Goal: Navigation & Orientation: Find specific page/section

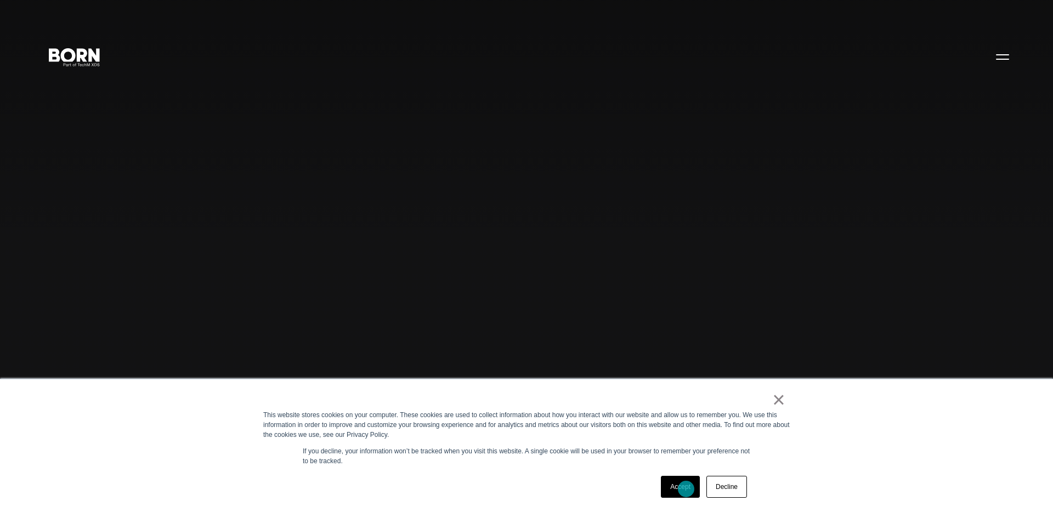
click at [686, 489] on link "Accept" at bounding box center [680, 487] width 39 height 22
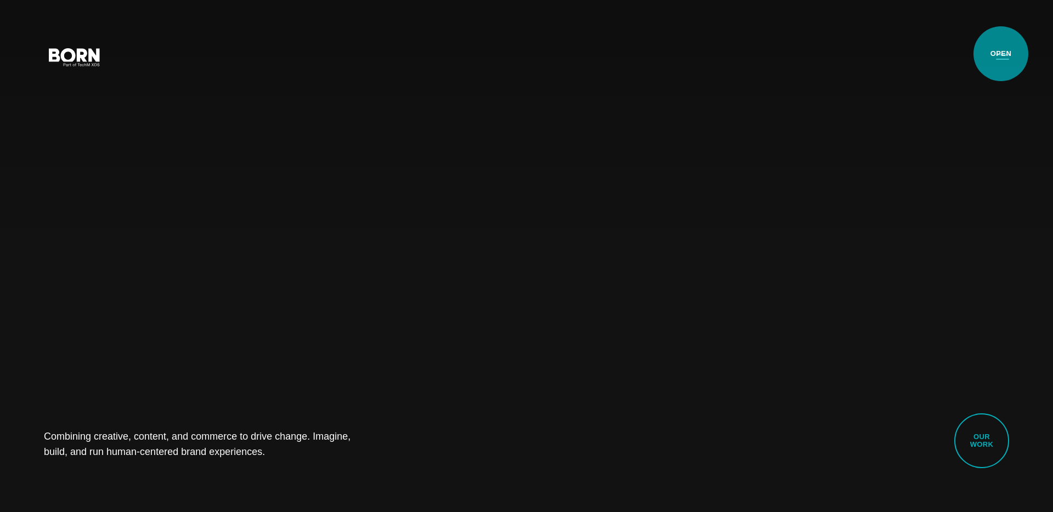
click at [1001, 54] on button "Primary Menu" at bounding box center [1002, 56] width 26 height 23
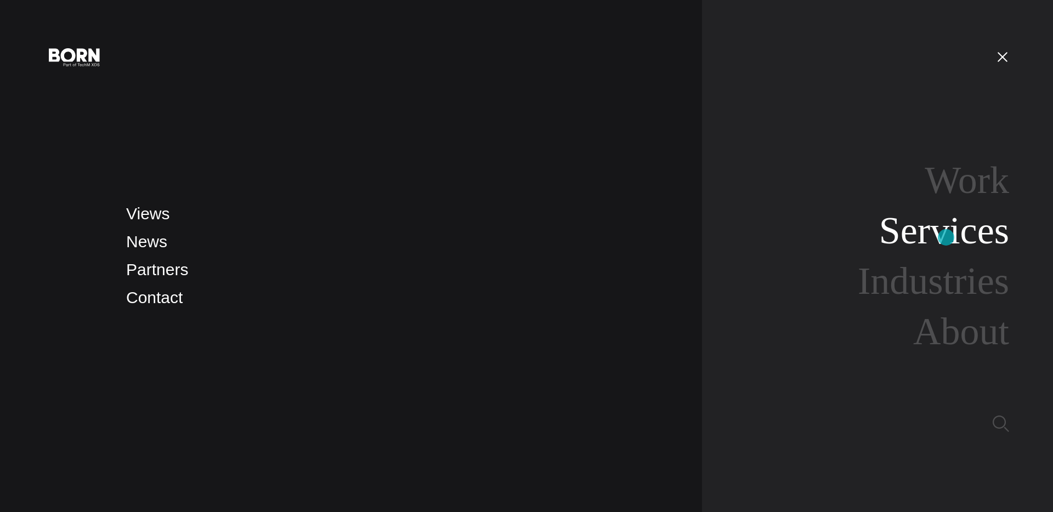
click at [946, 237] on link "Services" at bounding box center [944, 230] width 130 height 42
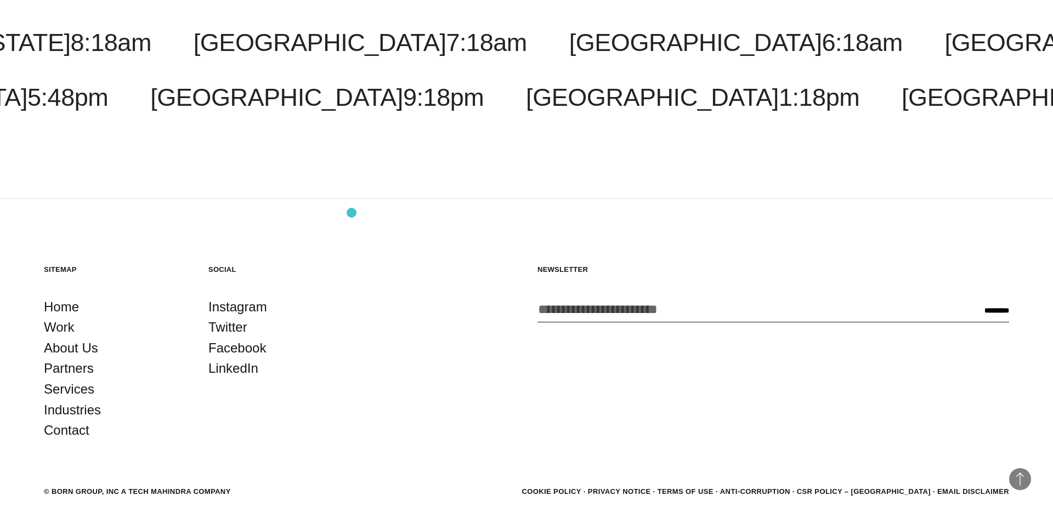
scroll to position [2308, 0]
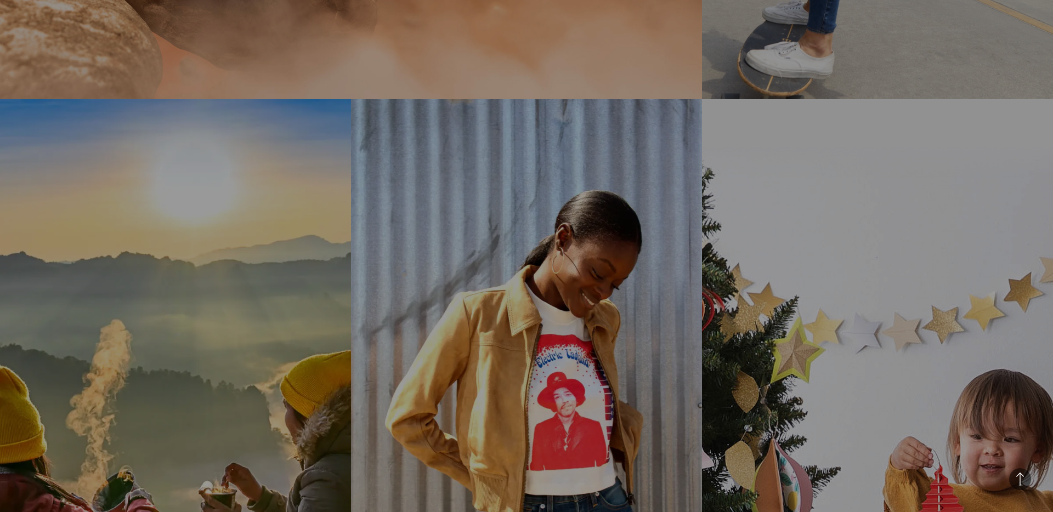
scroll to position [1068, 0]
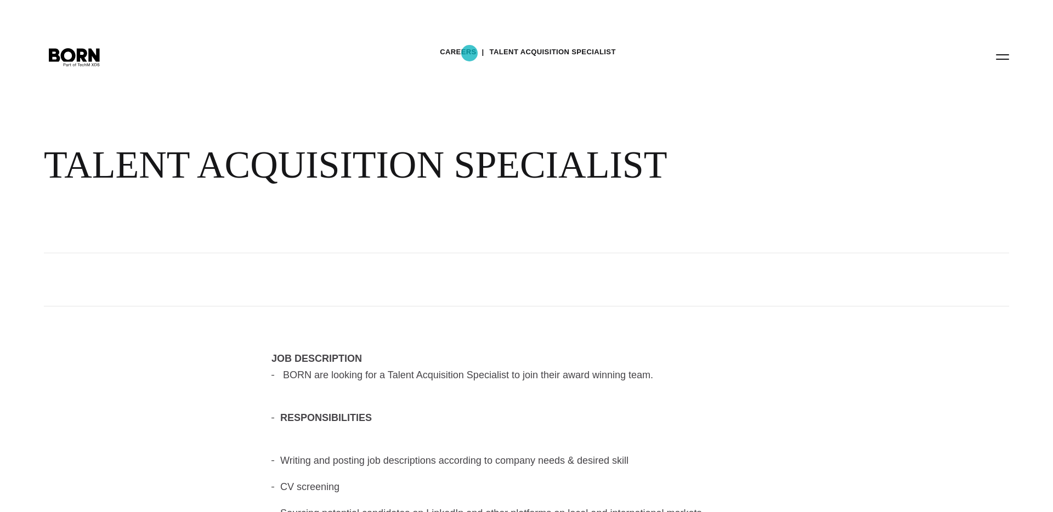
click at [469, 53] on link "Careers" at bounding box center [458, 52] width 36 height 16
click at [79, 53] on icon ".st0{display:none;} .st1{display:inline;} .st2{font-family:'HelveticaNeue-Mediu…" at bounding box center [74, 56] width 70 height 29
